Goal: Find specific page/section: Find specific page/section

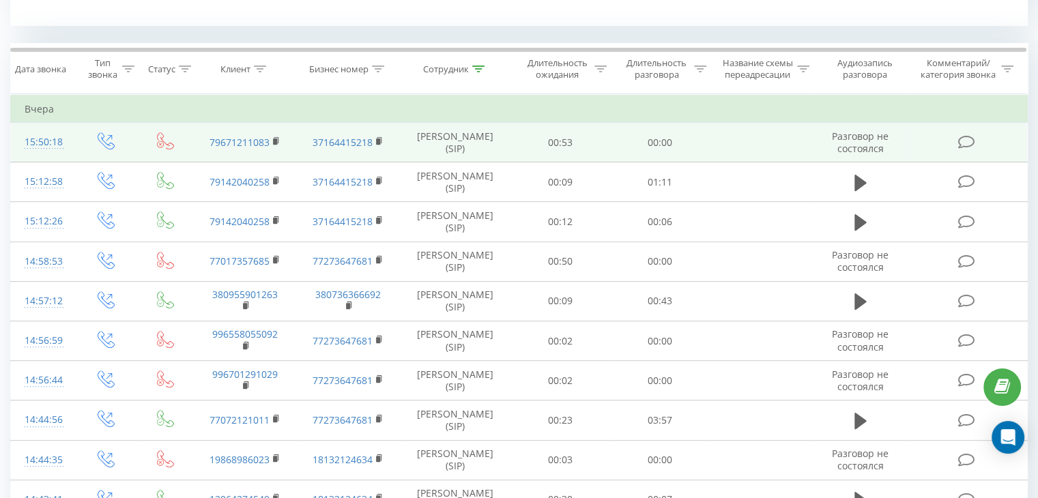
scroll to position [410, 0]
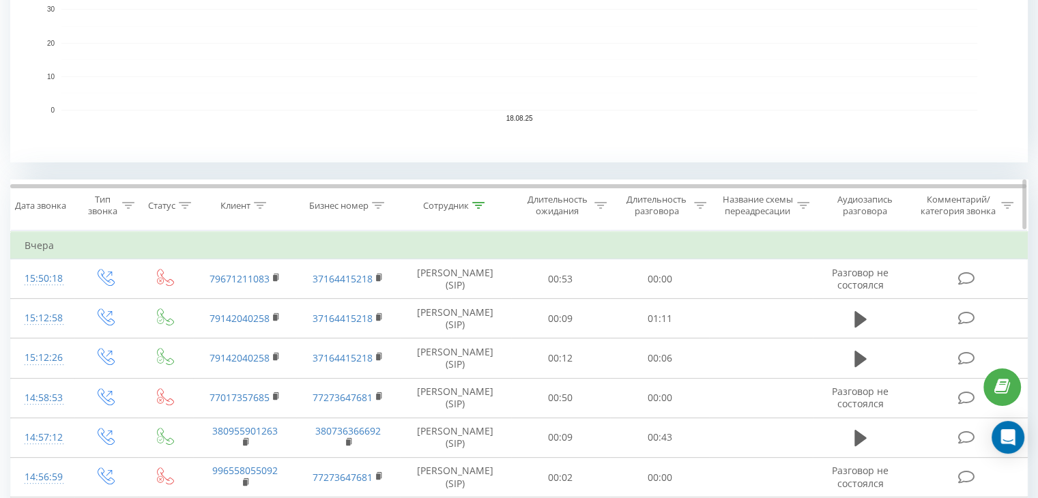
click at [481, 200] on div at bounding box center [478, 206] width 12 height 12
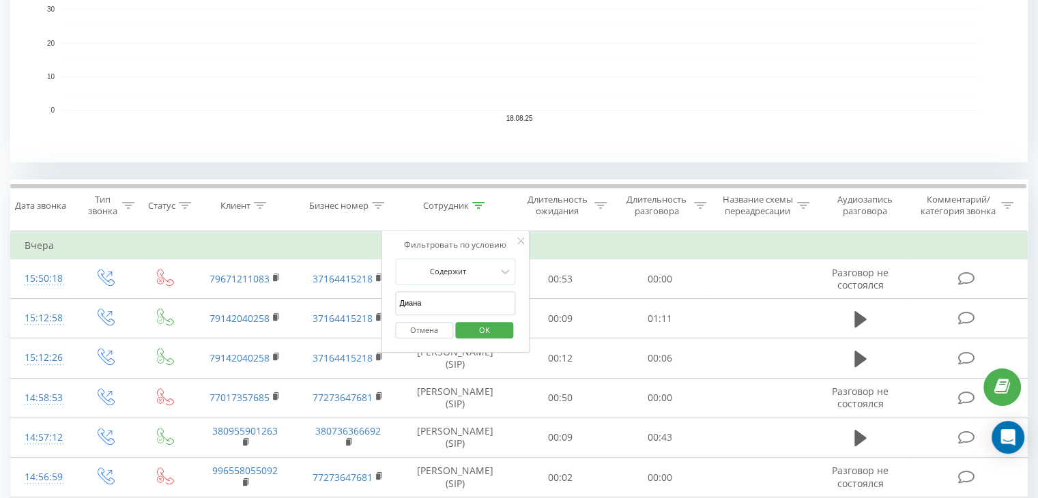
drag, startPoint x: 420, startPoint y: 298, endPoint x: 391, endPoint y: 300, distance: 28.7
click at [391, 300] on div "Фильтровать по условию Содержит [PERSON_NAME] OK" at bounding box center [455, 292] width 149 height 123
click at [441, 298] on input "text" at bounding box center [455, 303] width 120 height 24
type input "Дарья"
click at [476, 325] on span "OK" at bounding box center [484, 329] width 38 height 21
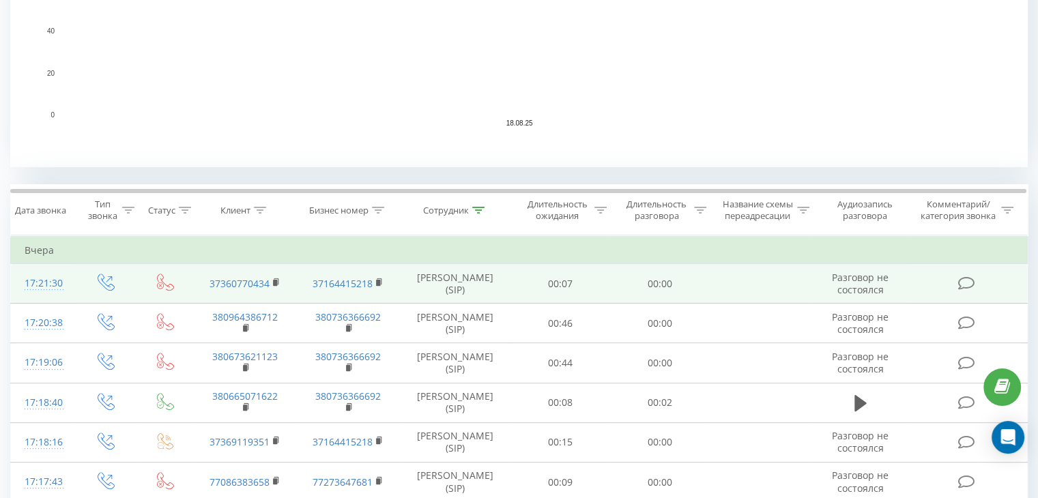
scroll to position [478, 0]
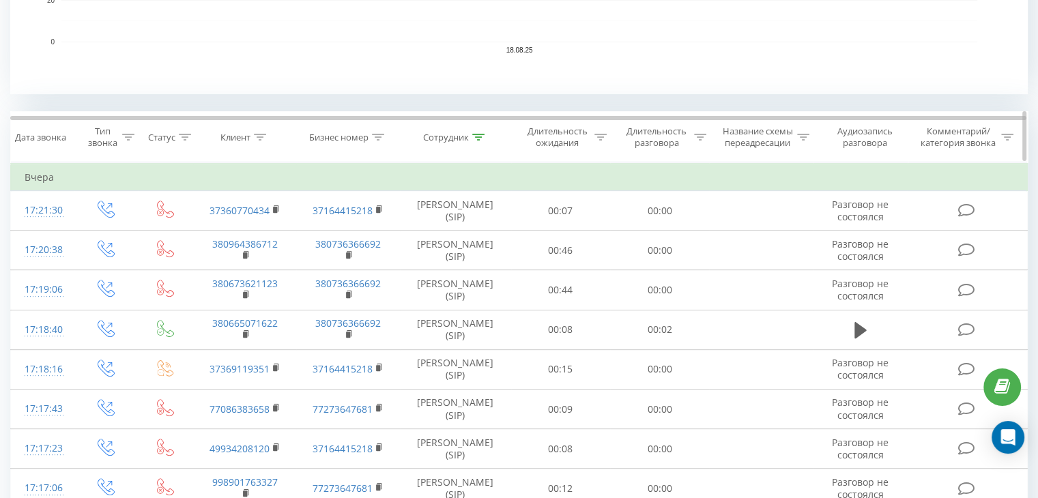
click at [475, 140] on div at bounding box center [478, 138] width 12 height 12
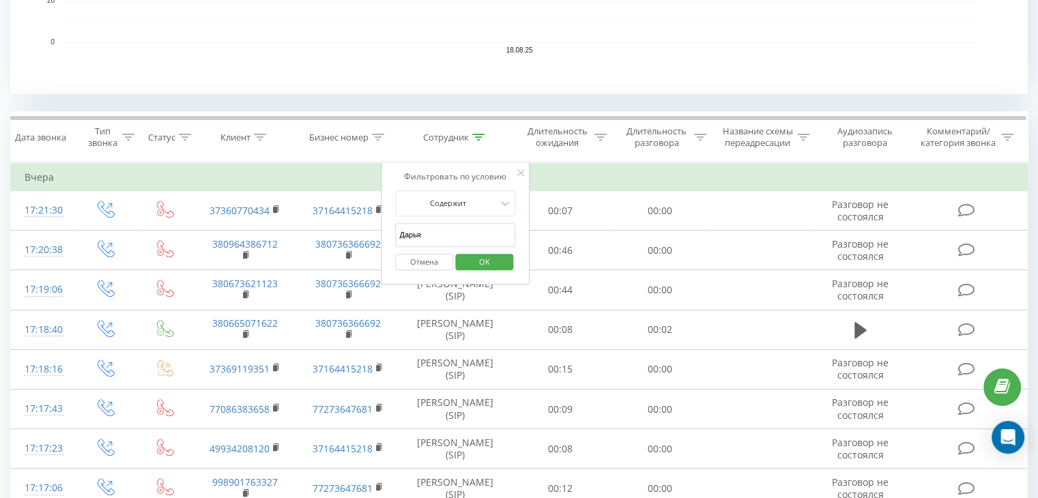
drag, startPoint x: 415, startPoint y: 233, endPoint x: 397, endPoint y: 233, distance: 17.8
click at [397, 233] on input "Дарья" at bounding box center [455, 235] width 120 height 24
click at [433, 230] on input "text" at bounding box center [455, 235] width 120 height 24
type input "Преснякожко"
click at [483, 255] on span "OK" at bounding box center [484, 261] width 38 height 21
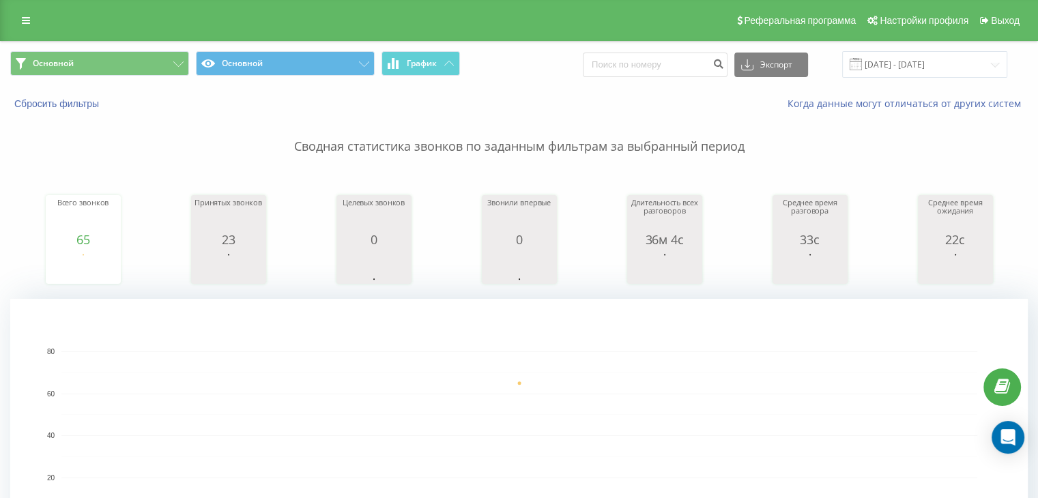
click at [862, 66] on span at bounding box center [856, 64] width 12 height 12
click at [895, 72] on input "[DATE] - [DATE]" at bounding box center [924, 64] width 165 height 27
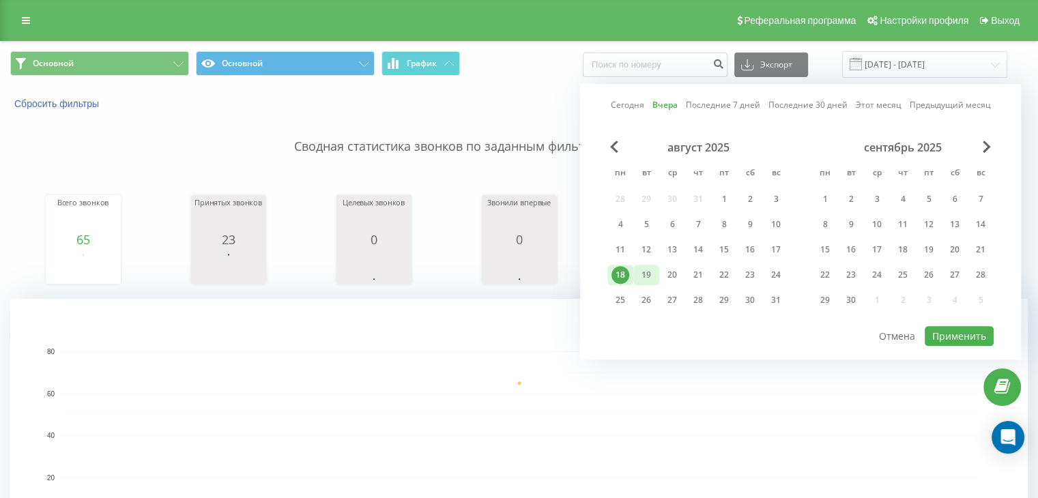
click at [644, 271] on div "19" at bounding box center [646, 275] width 18 height 18
click at [941, 328] on button "Применить" at bounding box center [959, 336] width 69 height 20
type input "[DATE] - [DATE]"
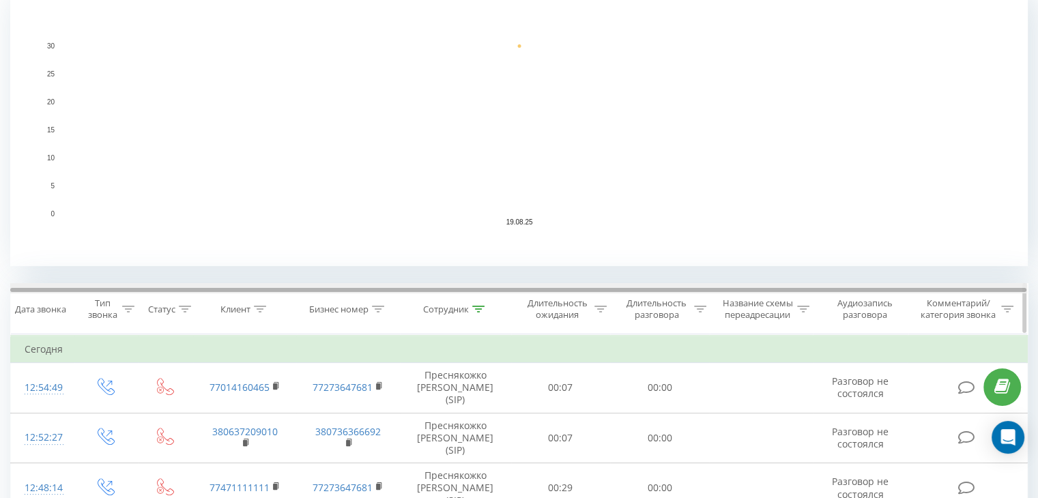
scroll to position [341, 0]
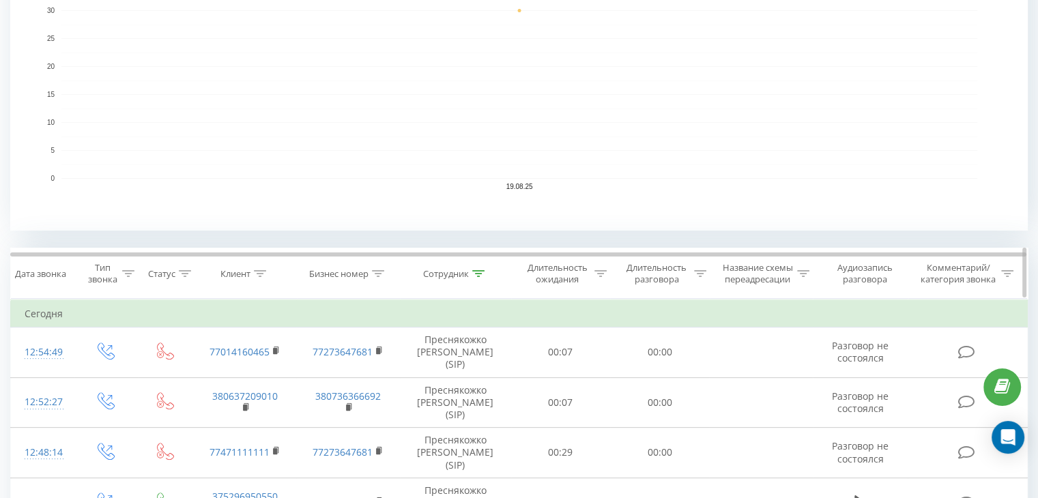
click at [475, 274] on icon at bounding box center [478, 273] width 12 height 7
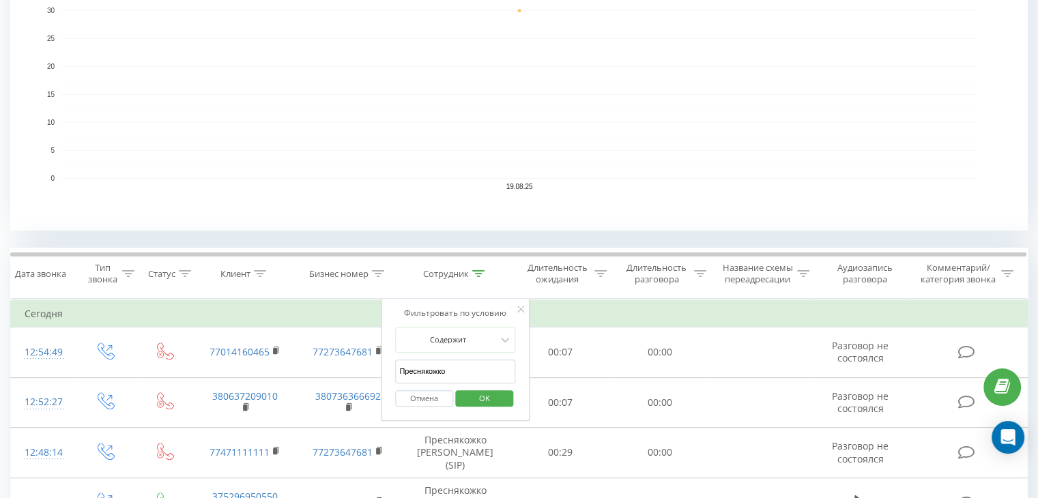
drag, startPoint x: 433, startPoint y: 371, endPoint x: 382, endPoint y: 369, distance: 50.5
click at [382, 369] on div "Фильтровать по условию [PERSON_NAME] Отмена OK" at bounding box center [455, 360] width 149 height 123
click at [410, 369] on input "text" at bounding box center [455, 372] width 120 height 24
type input "Диана"
click at [481, 399] on span "OK" at bounding box center [484, 398] width 38 height 21
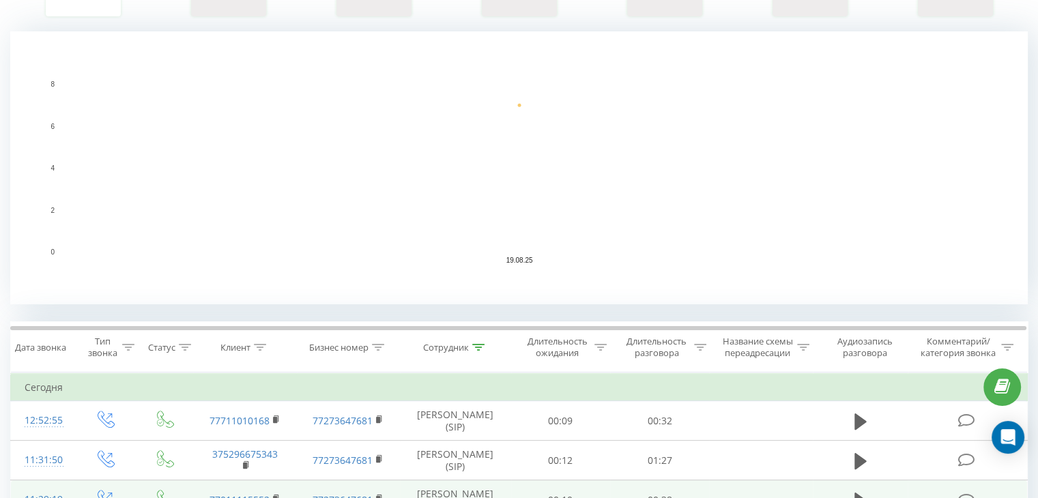
scroll to position [273, 0]
